Goal: Transaction & Acquisition: Purchase product/service

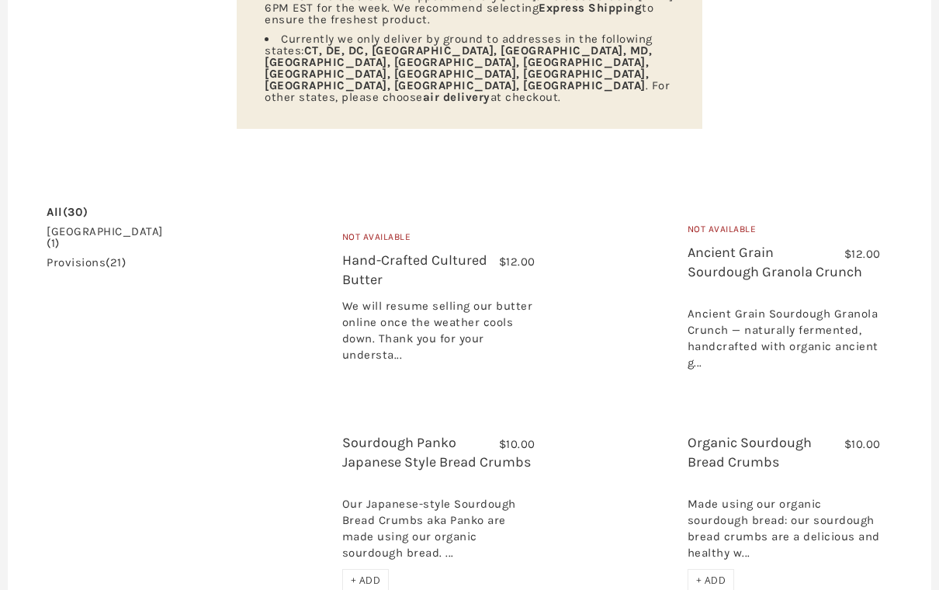
scroll to position [304, 0]
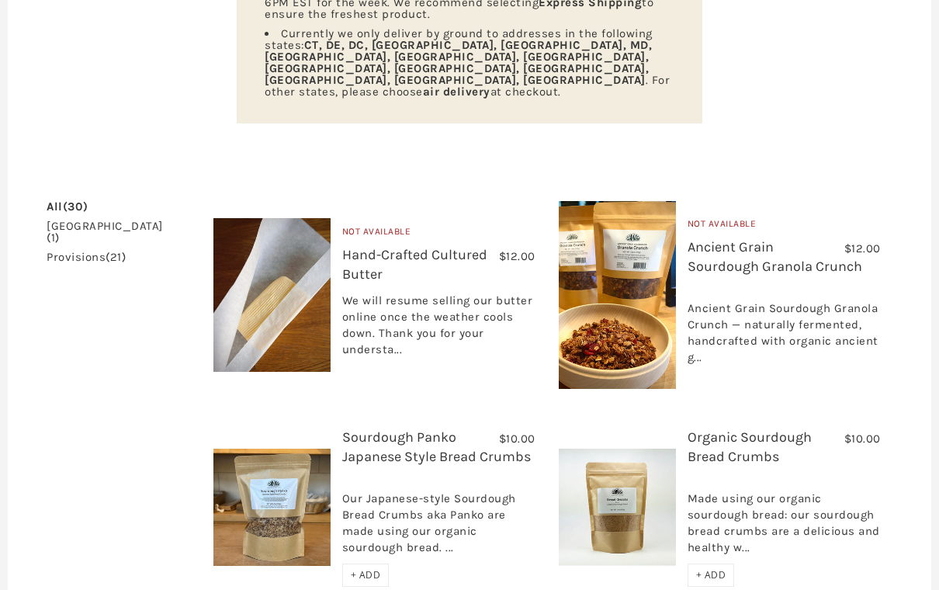
click at [627, 245] on img at bounding box center [617, 296] width 117 height 188
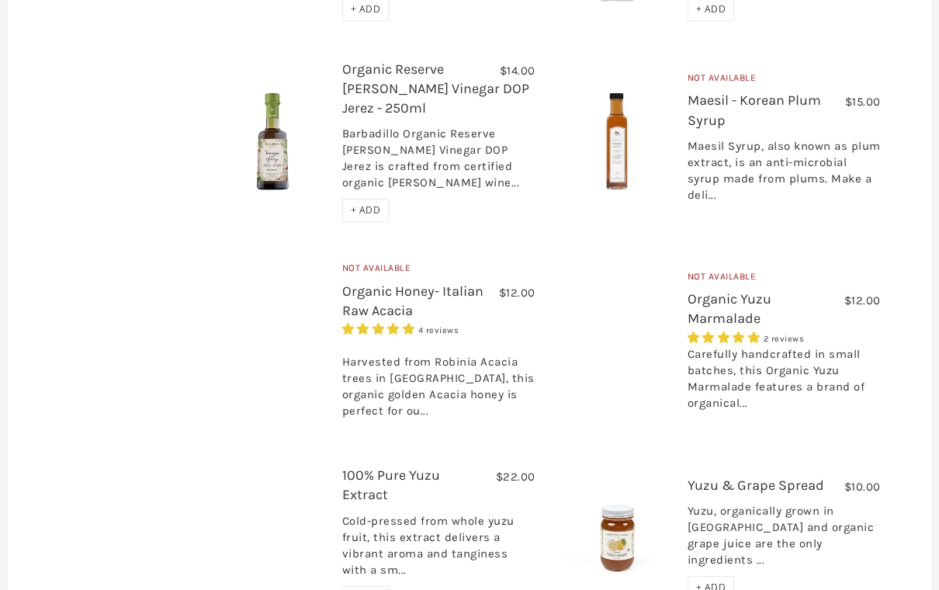
scroll to position [1449, 0]
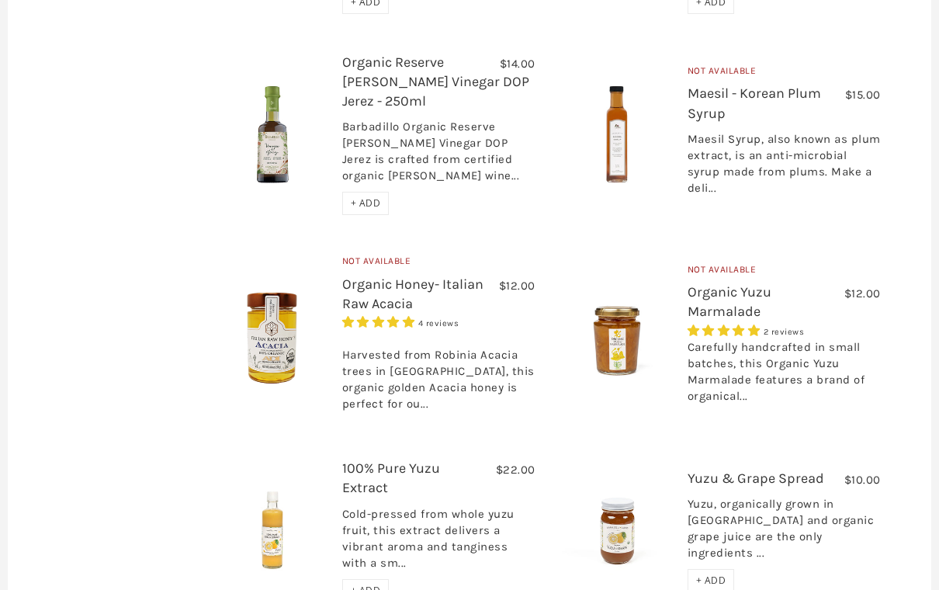
click at [734, 284] on link "Organic Yuzu Marmalade" at bounding box center [730, 302] width 84 height 36
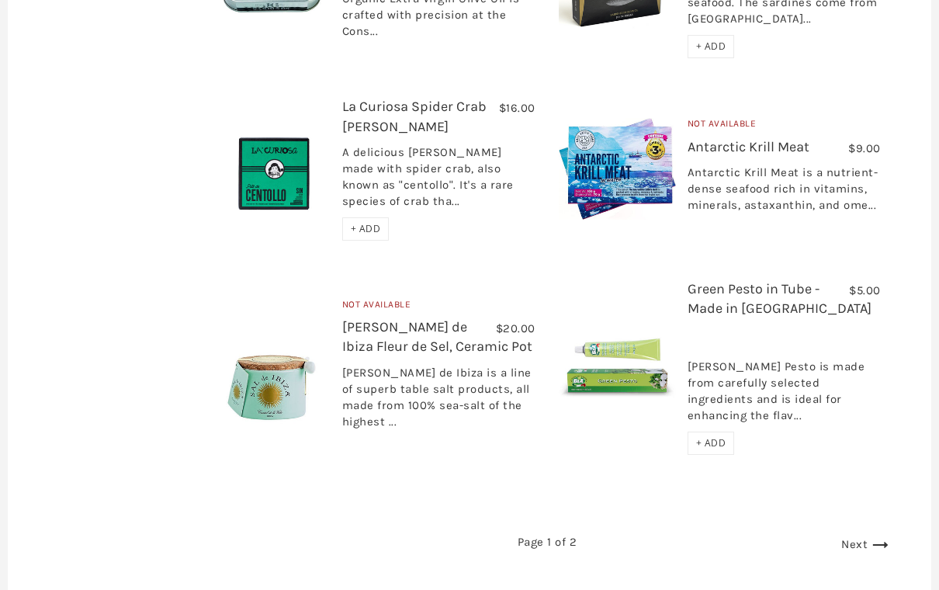
scroll to position [2374, 0]
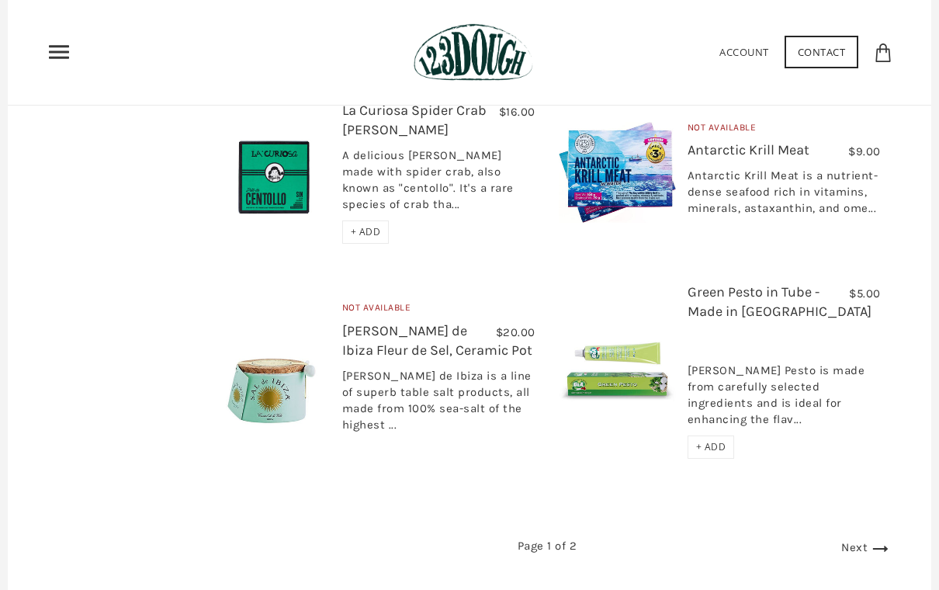
click at [876, 536] on icon at bounding box center [880, 548] width 25 height 25
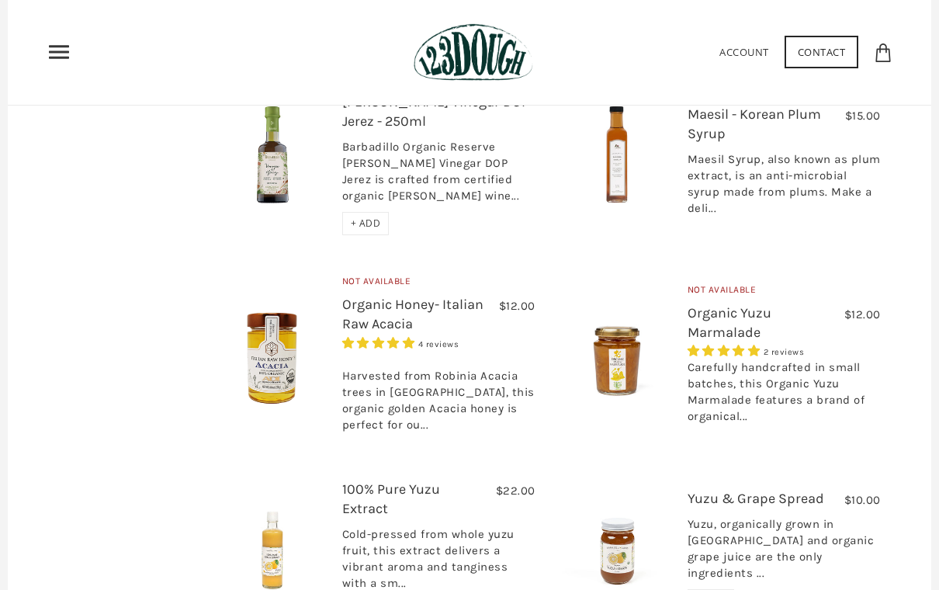
scroll to position [1422, 0]
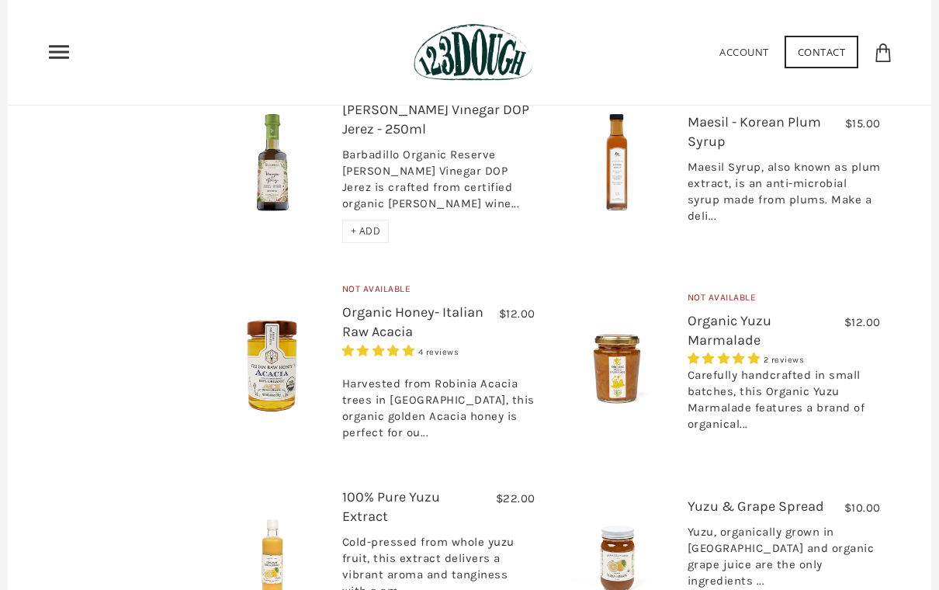
click at [731, 352] on span "5.00 stars" at bounding box center [726, 359] width 76 height 14
click at [741, 312] on link "Organic Yuzu Marmalade" at bounding box center [730, 330] width 84 height 36
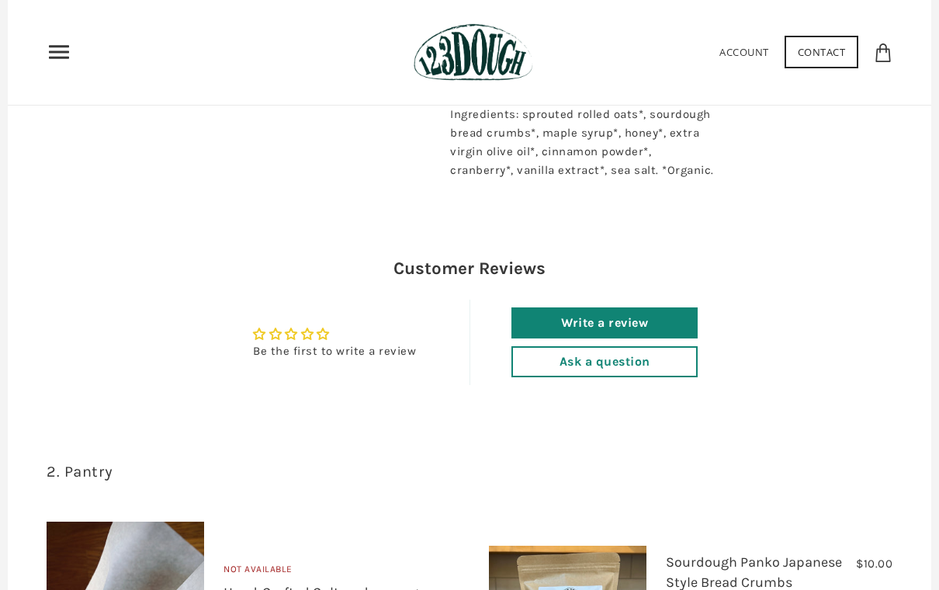
scroll to position [642, 0]
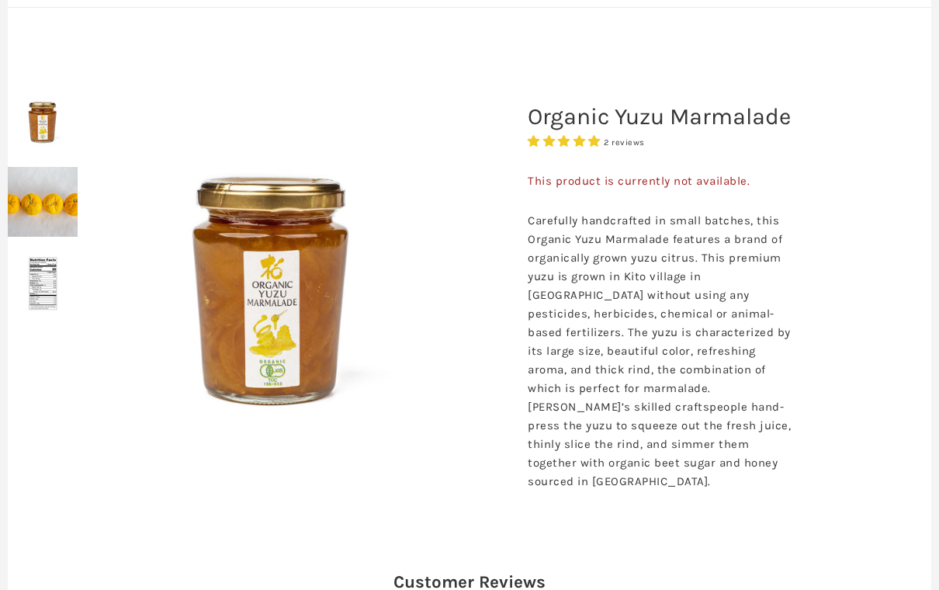
scroll to position [129, 0]
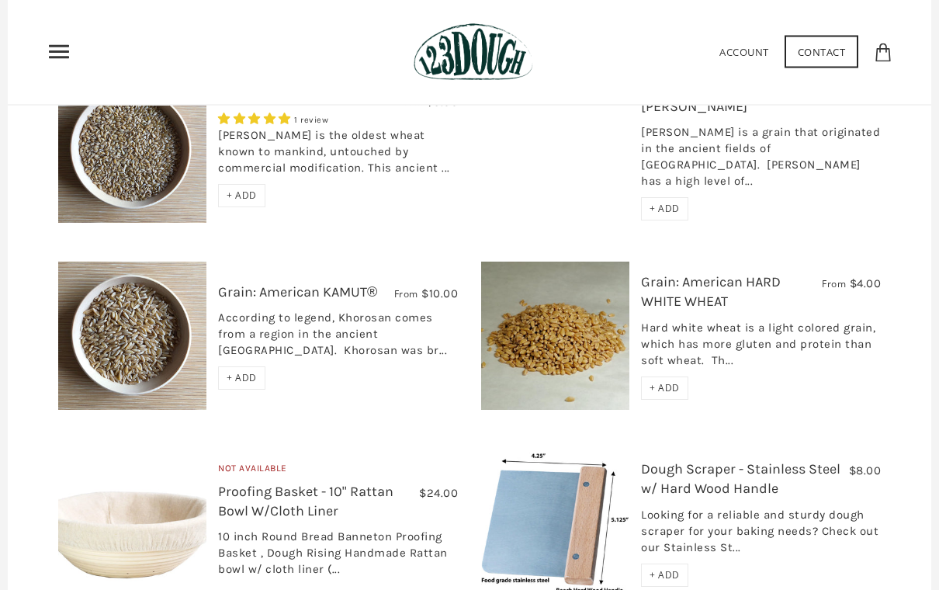
scroll to position [215, 0]
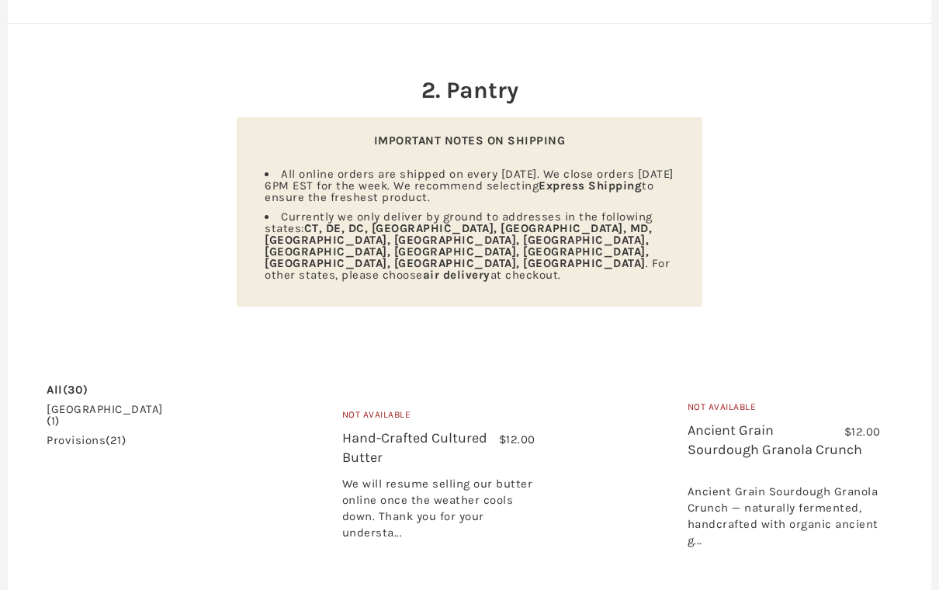
scroll to position [66, 0]
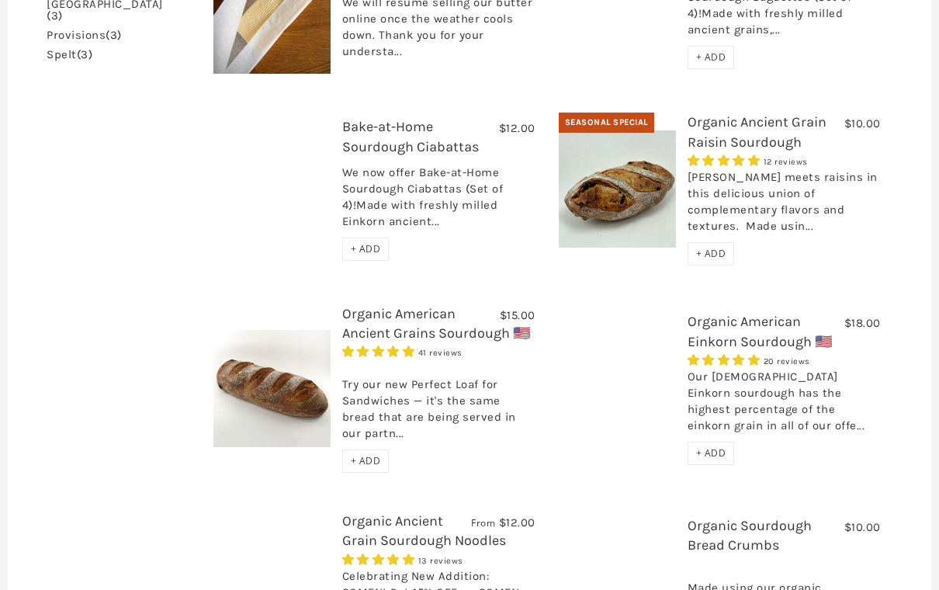
scroll to position [583, 0]
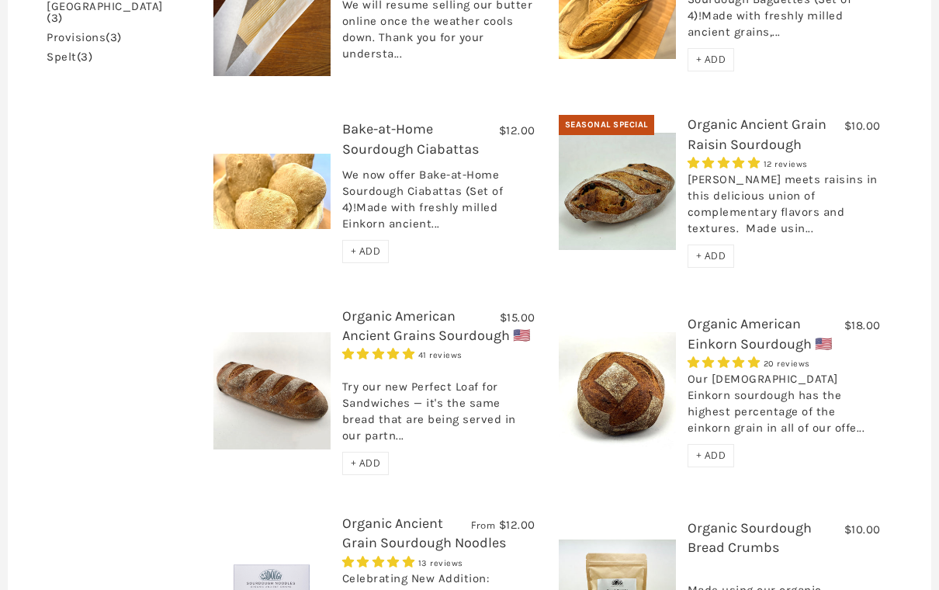
click at [665, 158] on img at bounding box center [617, 191] width 117 height 117
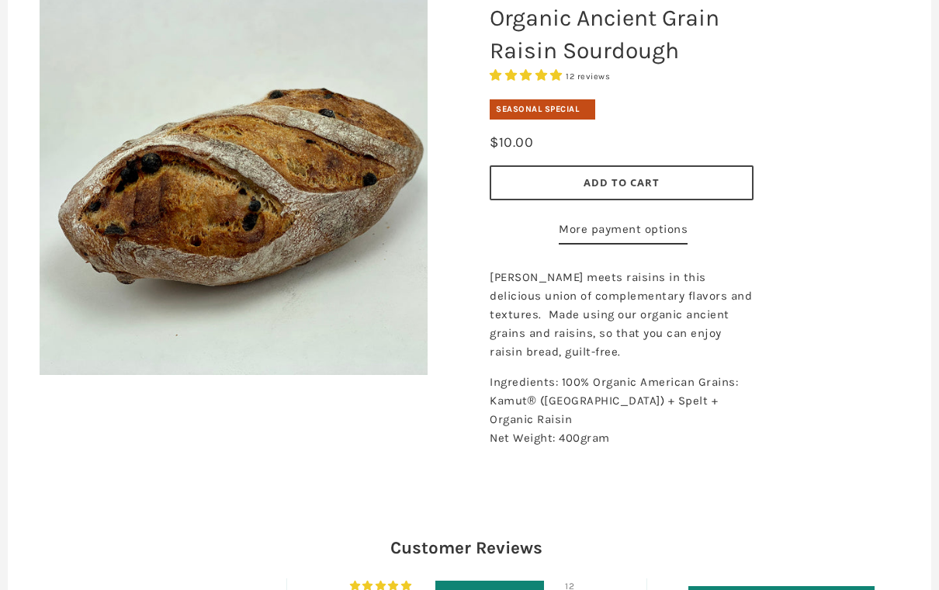
scroll to position [238, 0]
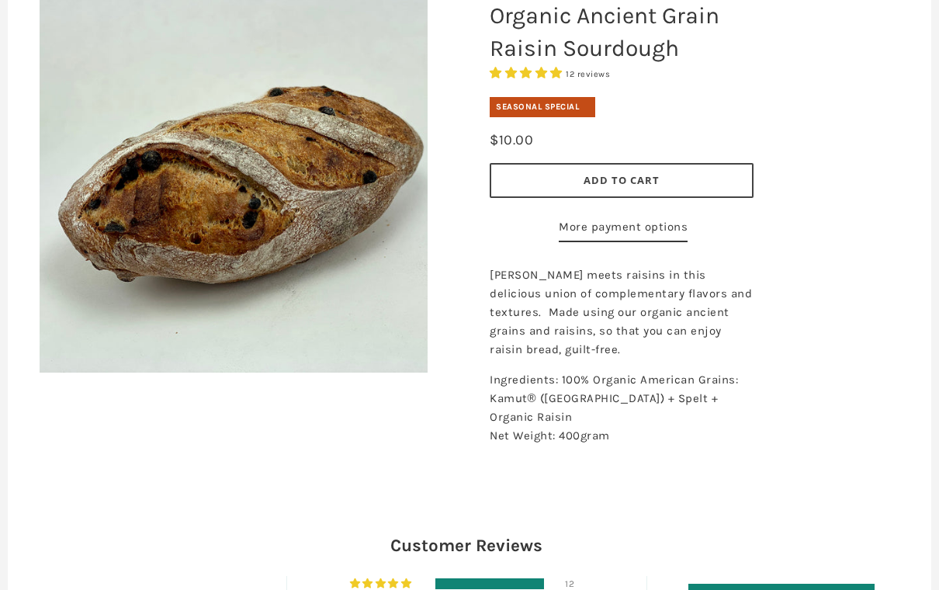
click at [618, 179] on span "Add to Cart" at bounding box center [622, 181] width 76 height 14
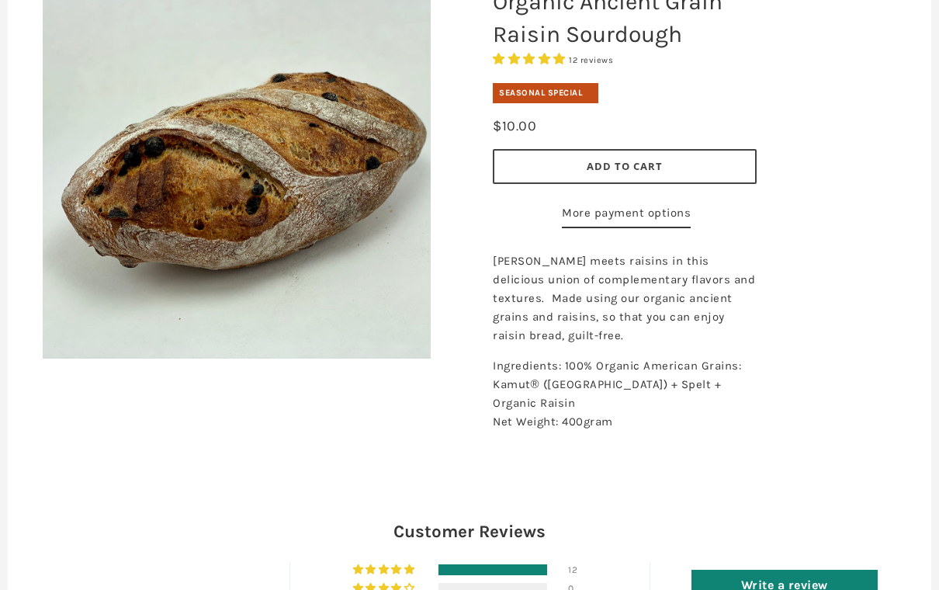
scroll to position [245, 0]
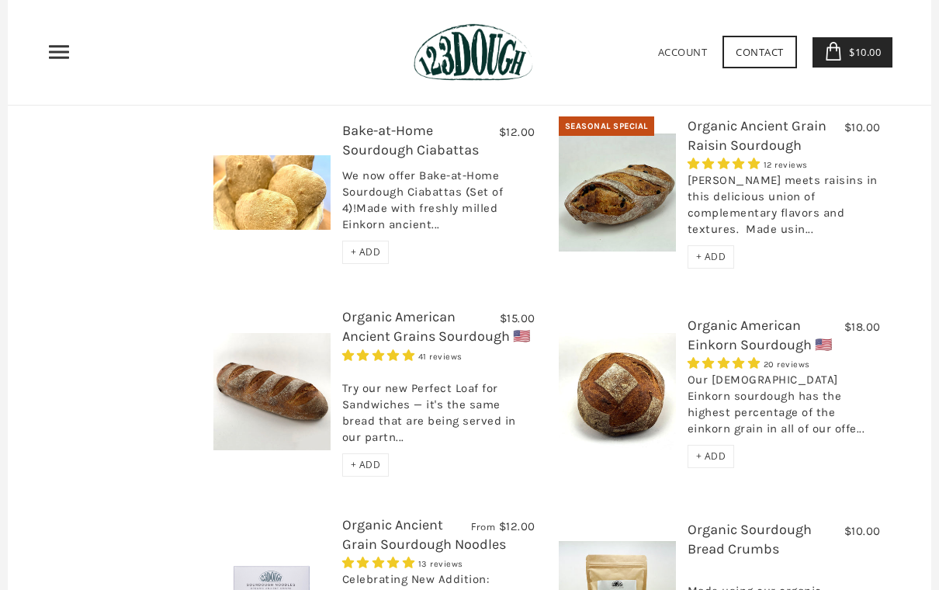
scroll to position [580, 0]
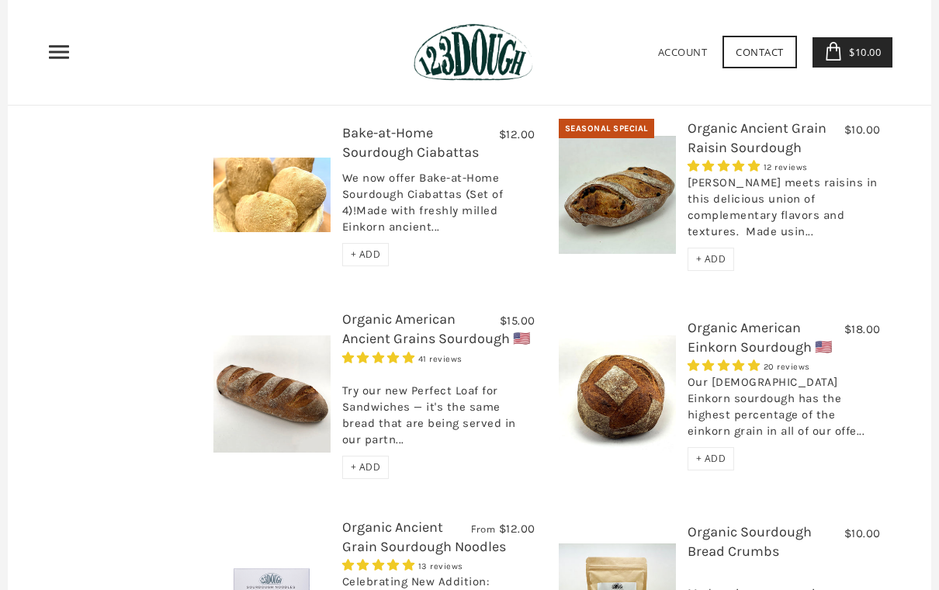
click at [259, 363] on img at bounding box center [271, 393] width 117 height 117
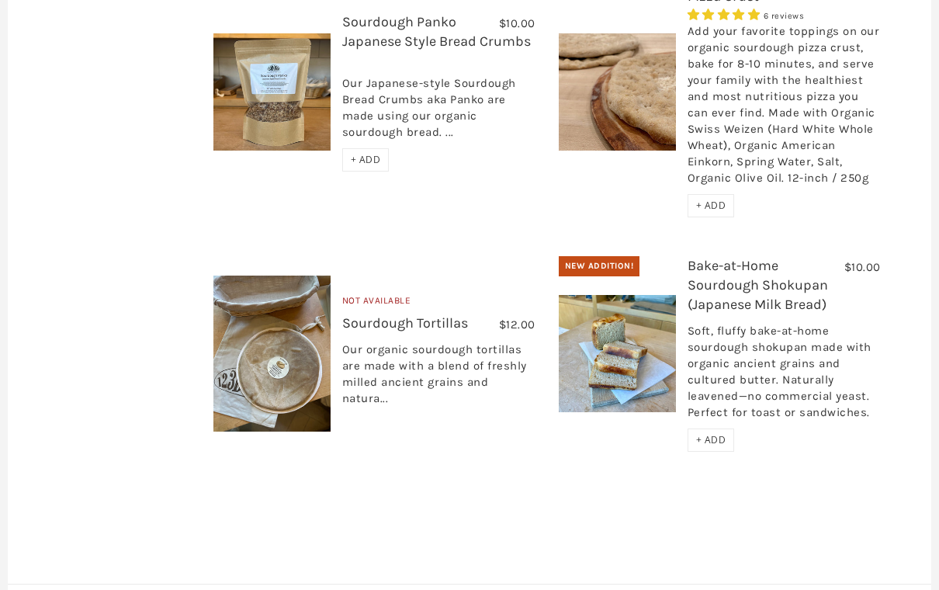
scroll to position [1336, 0]
click at [640, 316] on img at bounding box center [617, 355] width 117 height 117
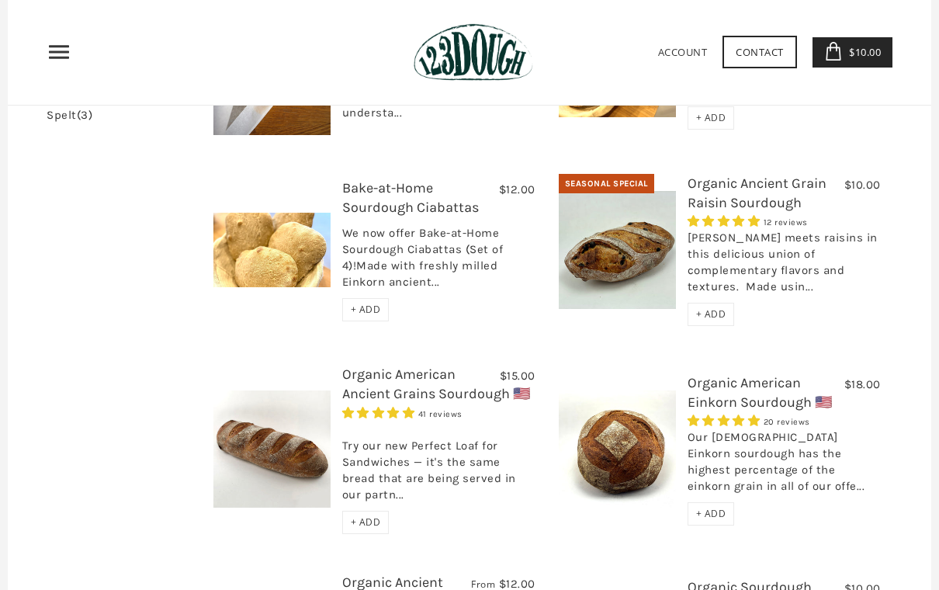
scroll to position [491, 0]
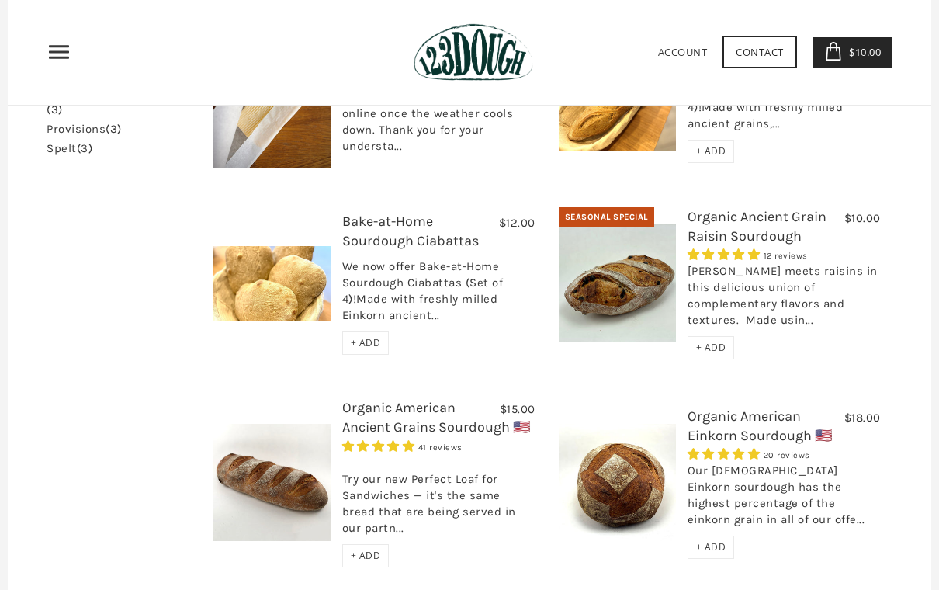
click at [766, 408] on link "Organic American Einkorn Sourdough 🇺🇸" at bounding box center [760, 426] width 144 height 36
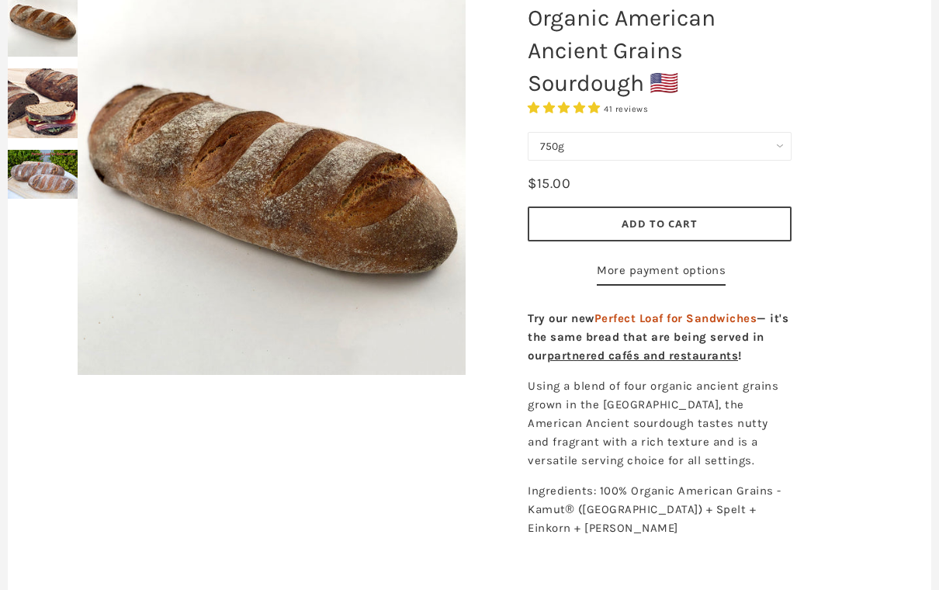
scroll to position [204, 0]
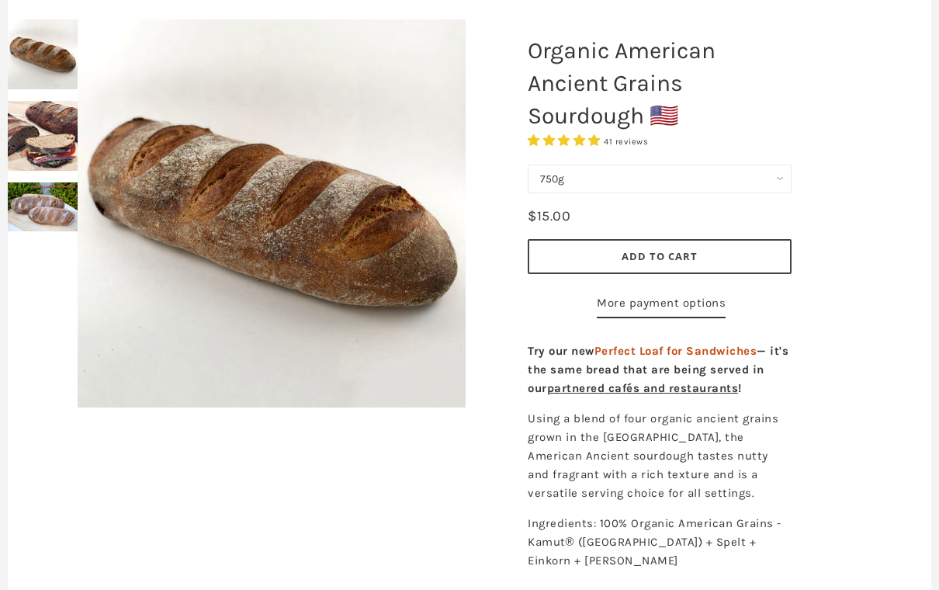
click at [690, 249] on span "Add to Cart" at bounding box center [660, 256] width 76 height 14
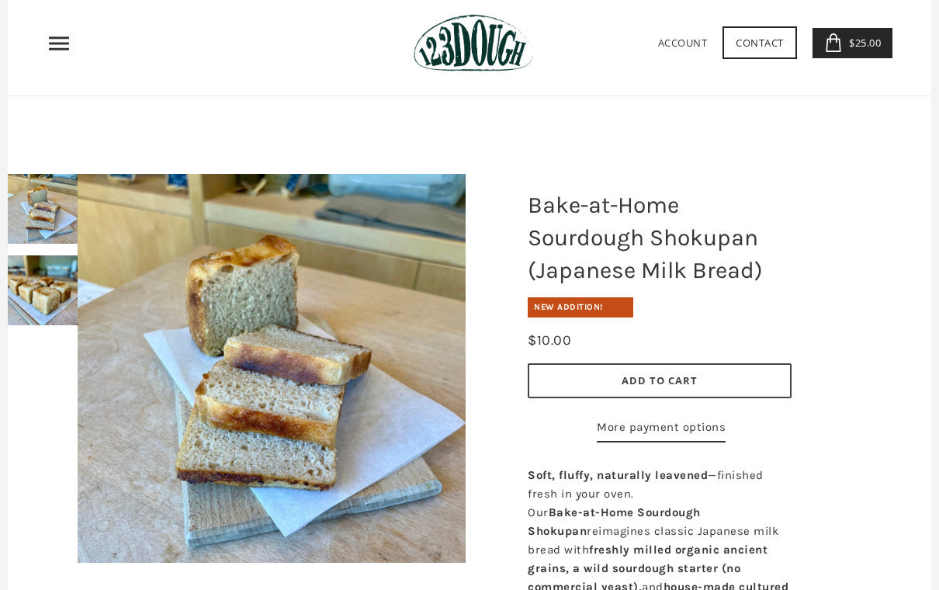
scroll to position [51, 0]
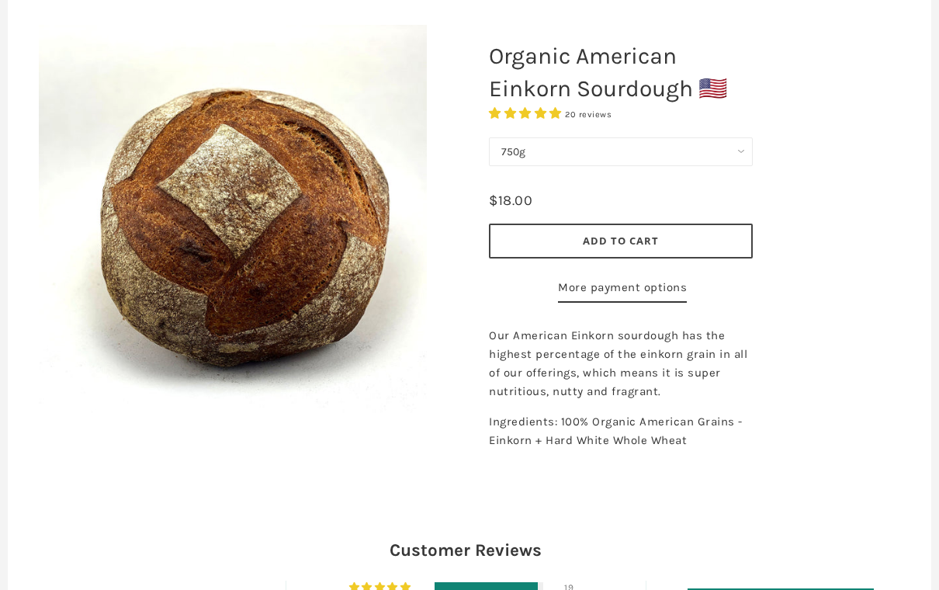
scroll to position [196, 0]
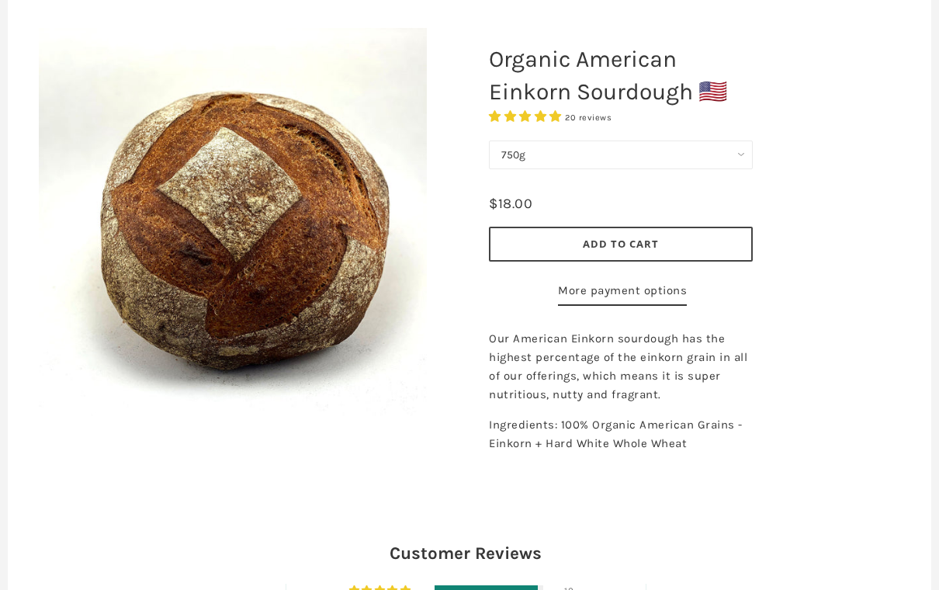
click at [651, 245] on span "Add to Cart" at bounding box center [621, 244] width 76 height 14
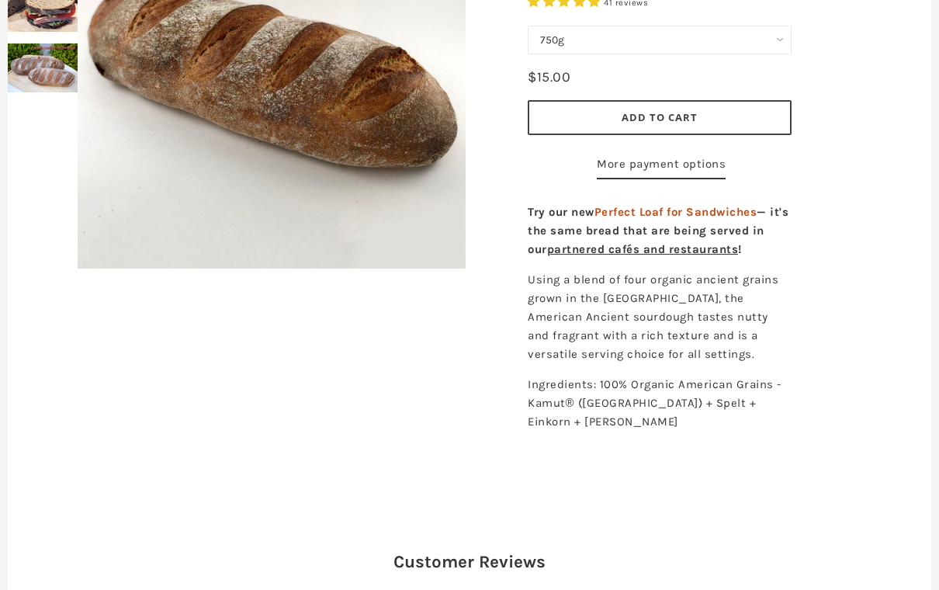
scroll to position [344, 0]
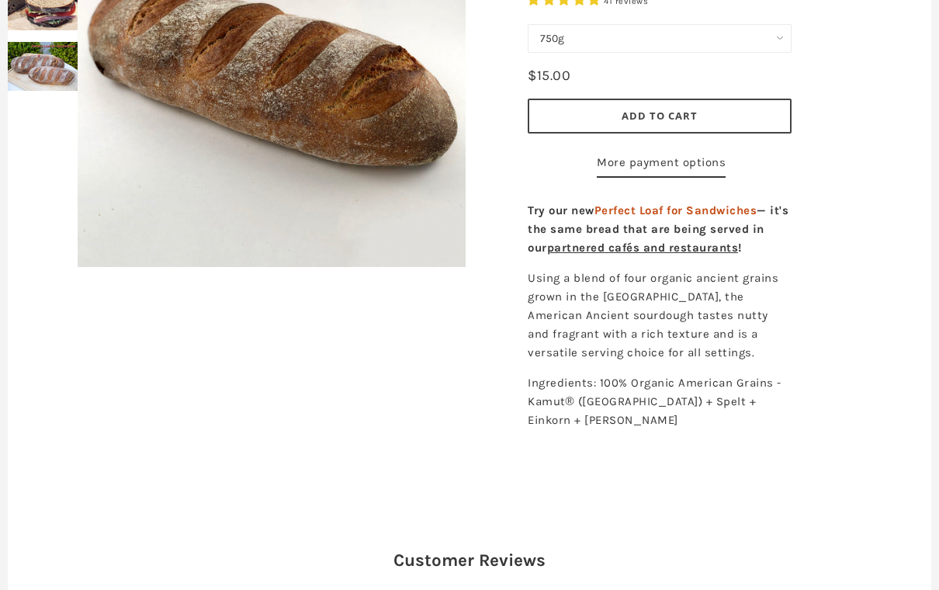
click at [779, 480] on div "Try our new Perfect Loaf for Sandwiches — it's the same bread that are being se…" at bounding box center [659, 337] width 287 height 286
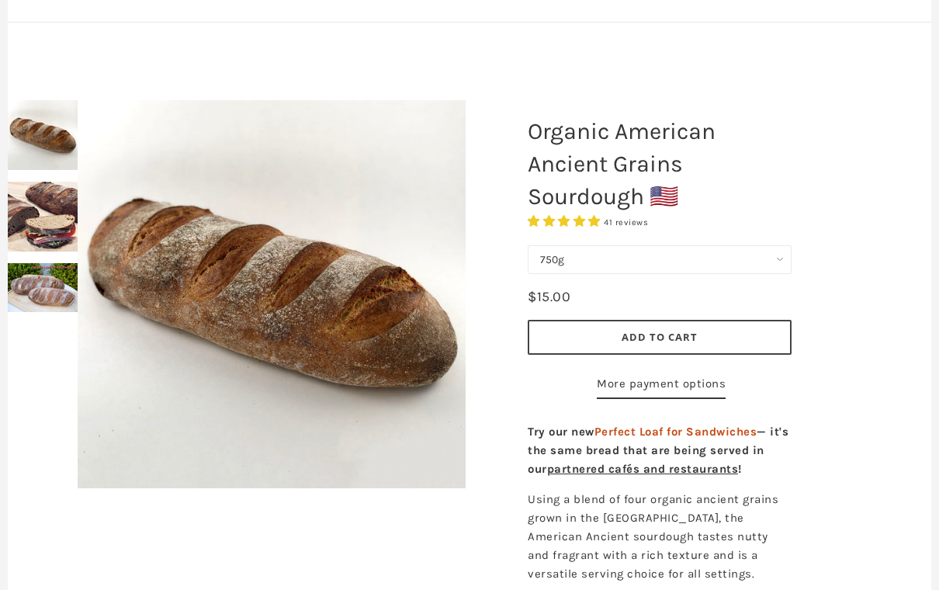
scroll to position [108, 0]
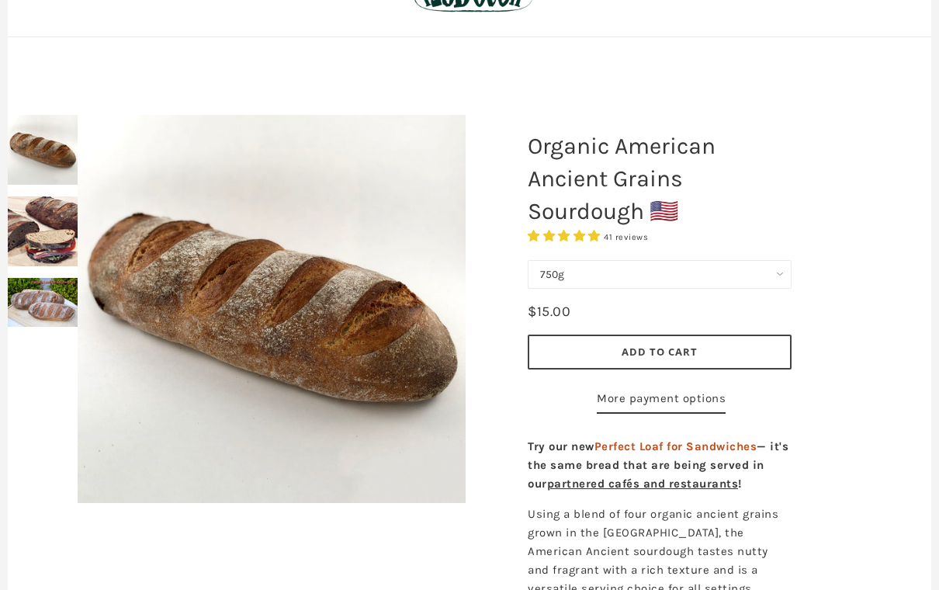
click at [38, 231] on img at bounding box center [43, 232] width 70 height 70
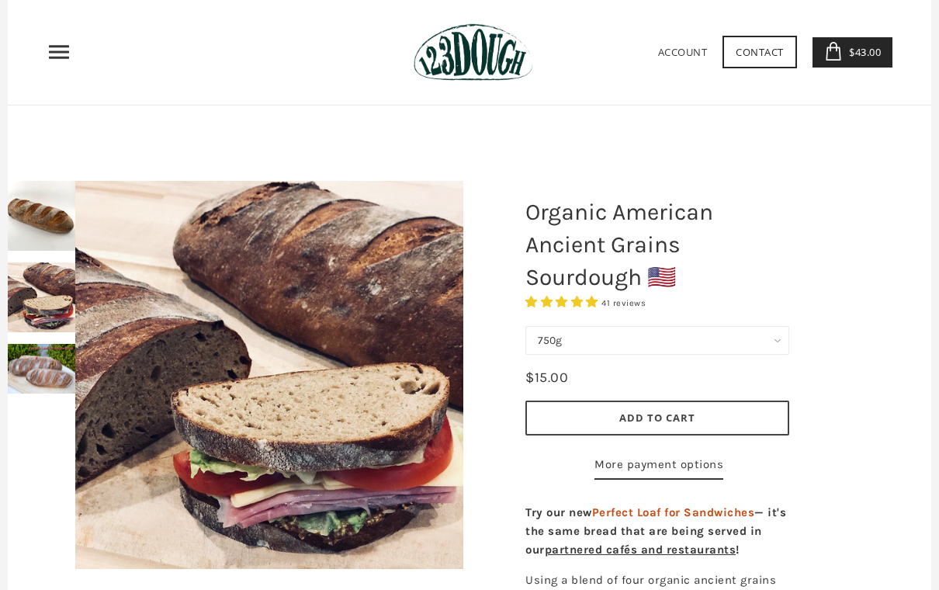
scroll to position [42, 0]
click at [56, 54] on icon "Primary" at bounding box center [59, 52] width 25 height 25
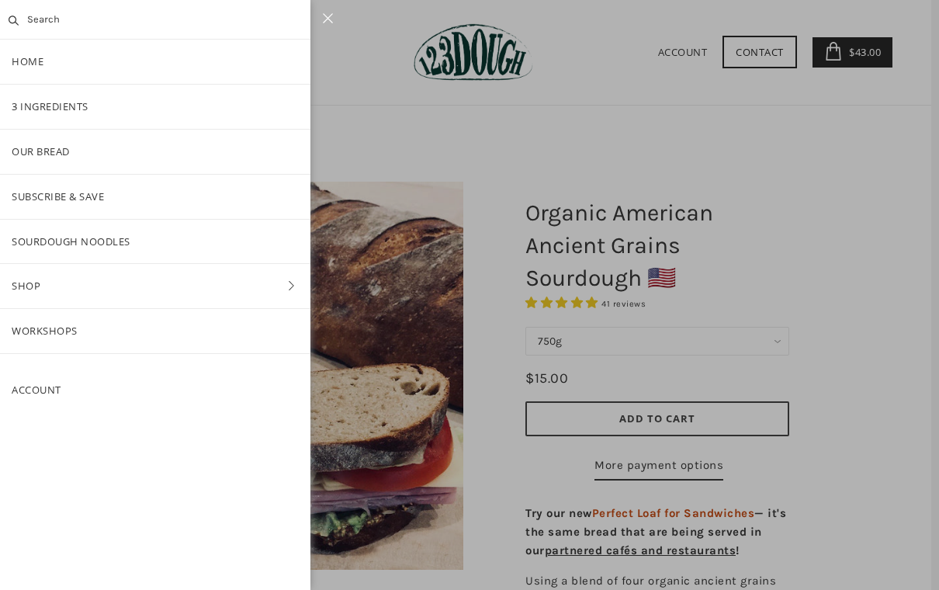
click at [42, 151] on link "Our Bread" at bounding box center [155, 152] width 311 height 44
